Goal: Check status: Check status

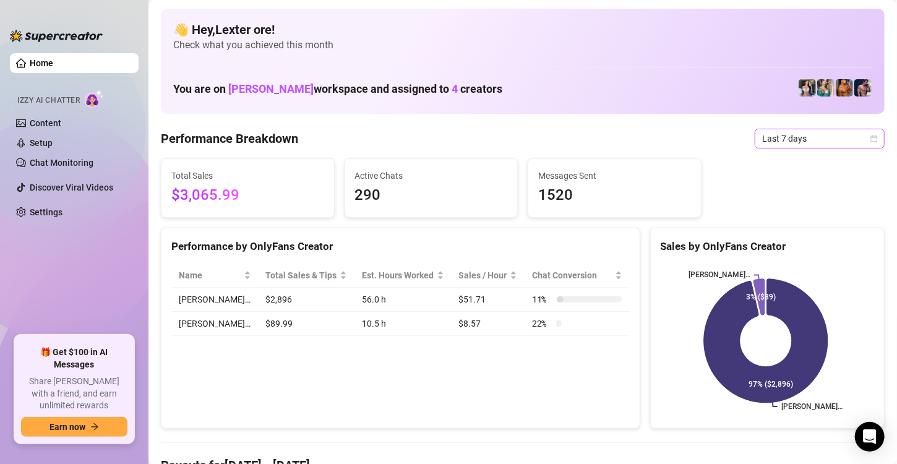
click at [848, 142] on span "Last 7 days" at bounding box center [819, 138] width 115 height 19
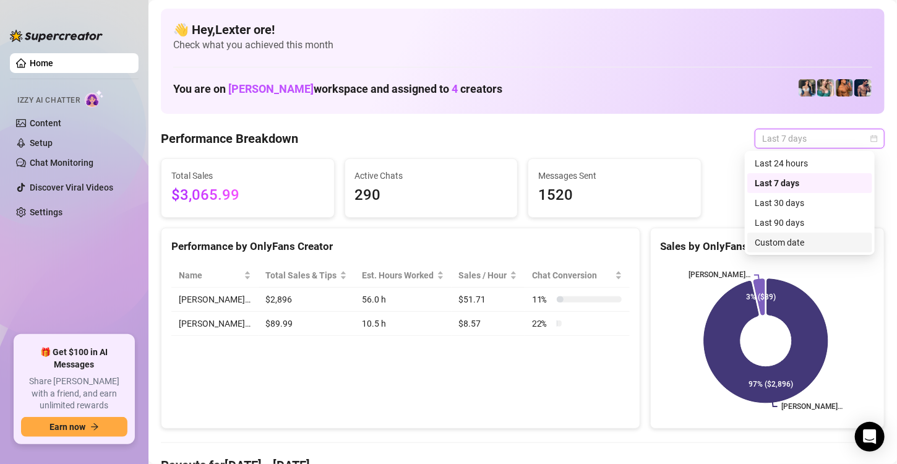
click at [796, 243] on div "Custom date" at bounding box center [810, 243] width 110 height 14
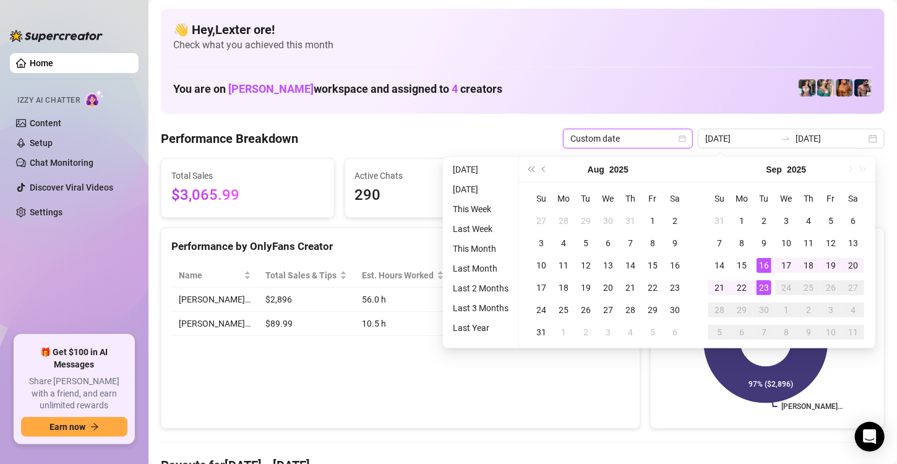
type input "[DATE]"
click at [762, 293] on div "23" at bounding box center [764, 287] width 15 height 15
click at [762, 292] on div "23" at bounding box center [764, 287] width 15 height 15
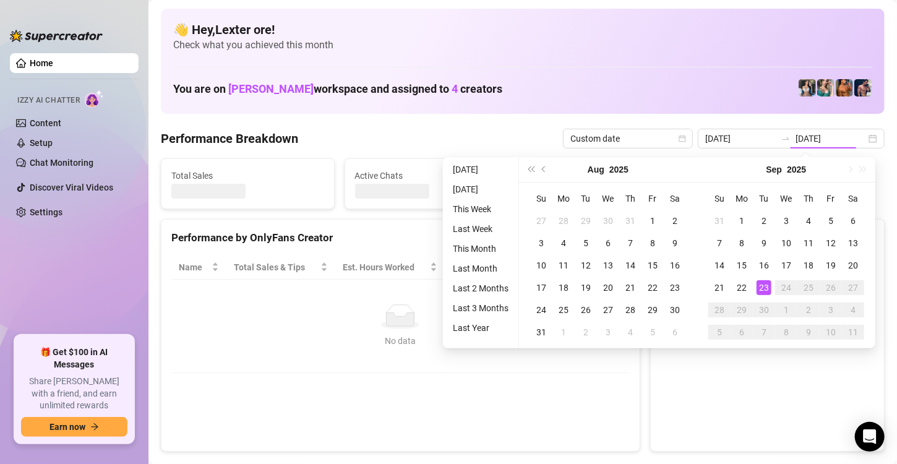
type input "[DATE]"
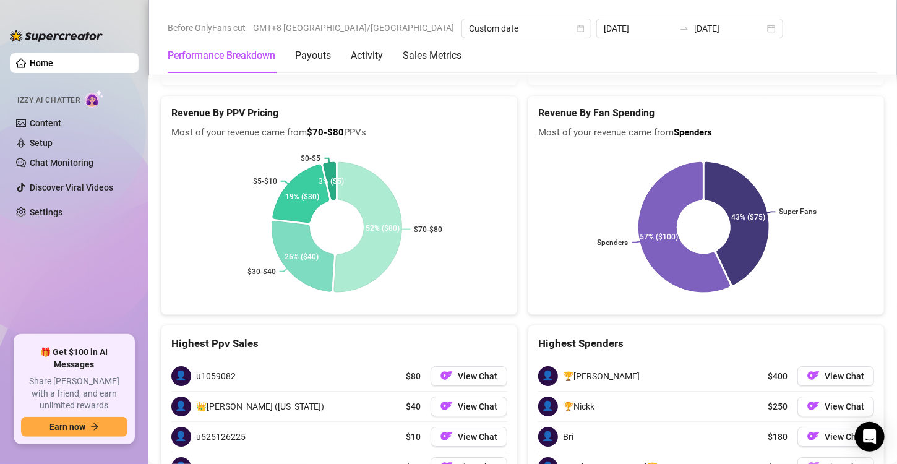
scroll to position [2017, 0]
